Goal: Task Accomplishment & Management: Use online tool/utility

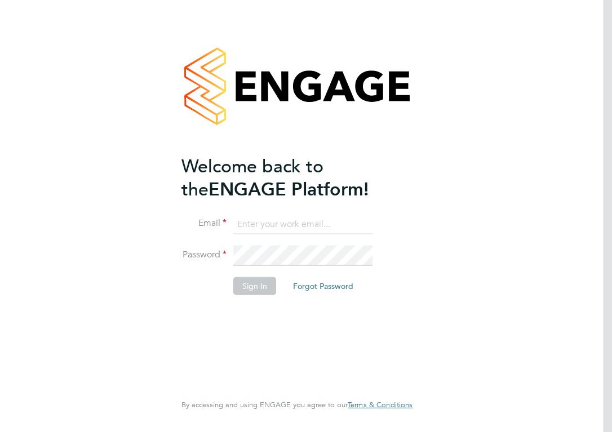
type input "janet.smith@ncclondon.ac.uk"
click at [252, 288] on button "Sign In" at bounding box center [254, 286] width 43 height 18
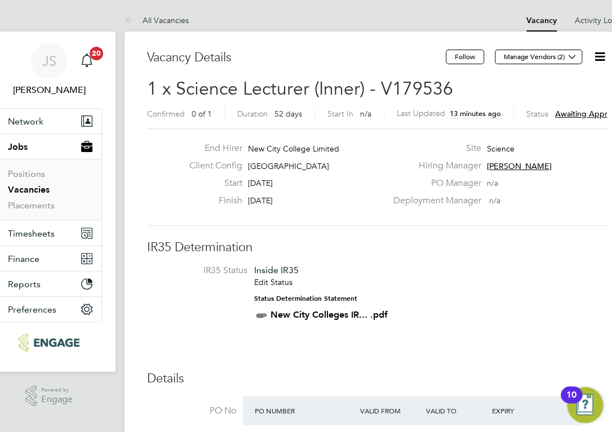
click at [584, 112] on span "Awaiting approval - 1/2" at bounding box center [597, 114] width 85 height 10
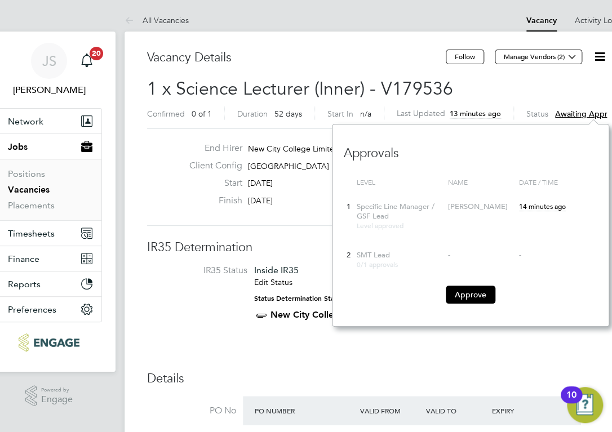
scroll to position [203, 277]
click at [460, 290] on button "Approve" at bounding box center [471, 295] width 50 height 18
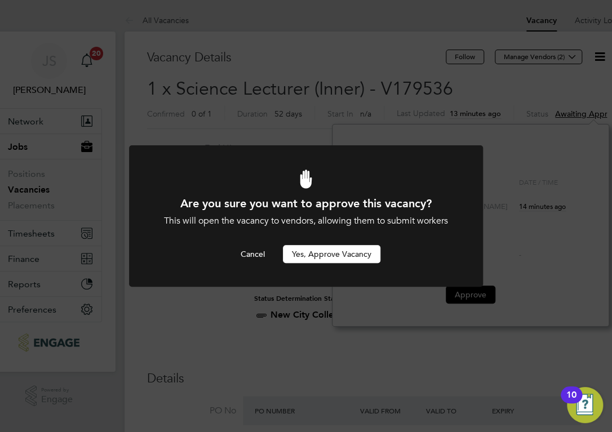
click at [329, 254] on button "Yes, Approve Vacancy" at bounding box center [332, 254] width 98 height 18
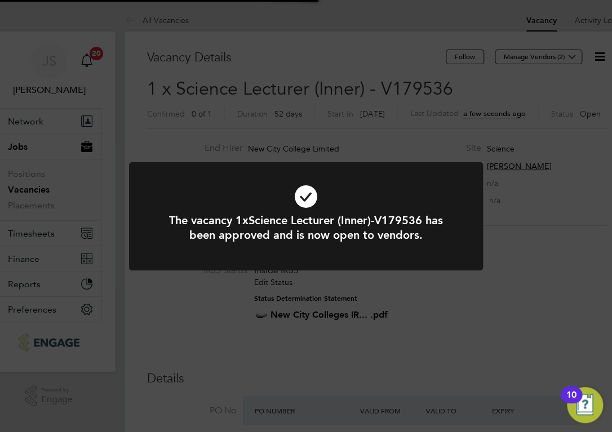
scroll to position [33, 73]
